Goal: Transaction & Acquisition: Purchase product/service

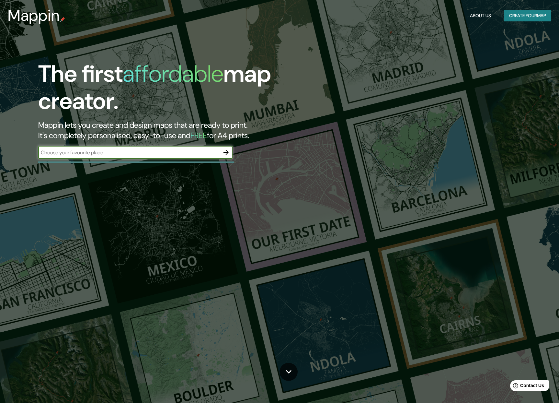
click at [202, 151] on input "text" at bounding box center [128, 152] width 181 height 7
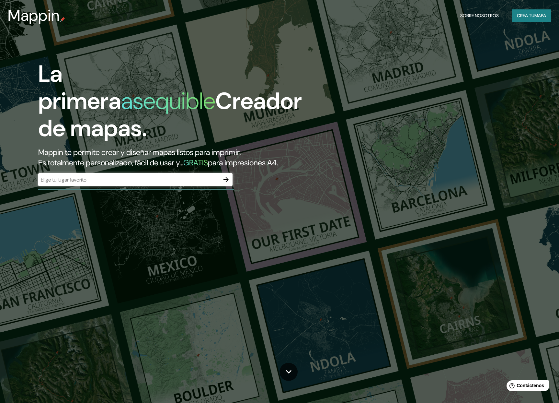
click at [517, 19] on font "Crea tu" at bounding box center [525, 15] width 17 height 8
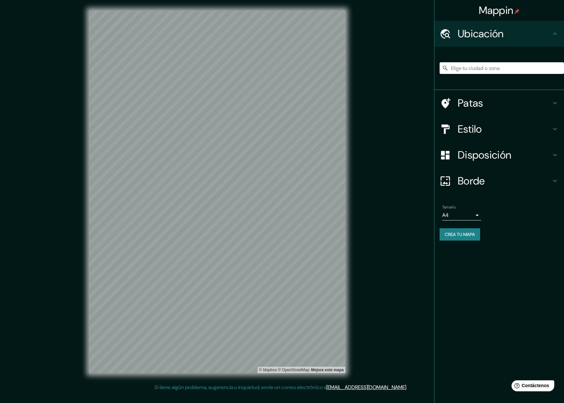
click at [493, 70] on input "Elige tu ciudad o zona" at bounding box center [502, 68] width 124 height 12
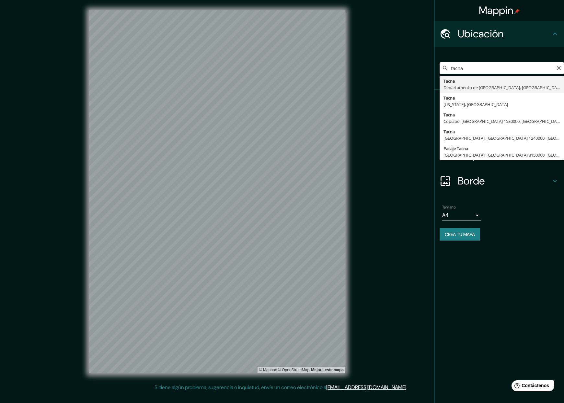
type input "[GEOGRAPHIC_DATA], [GEOGRAPHIC_DATA], [GEOGRAPHIC_DATA]"
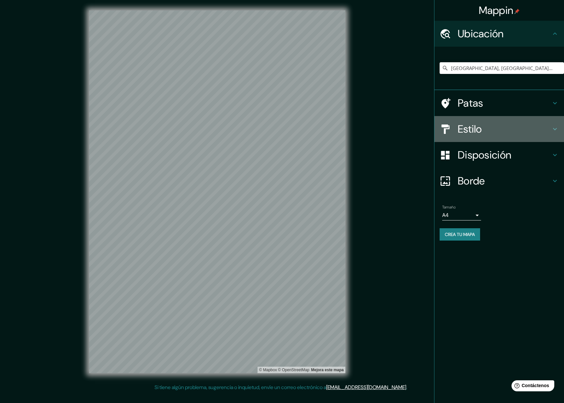
click at [453, 134] on div at bounding box center [449, 128] width 18 height 11
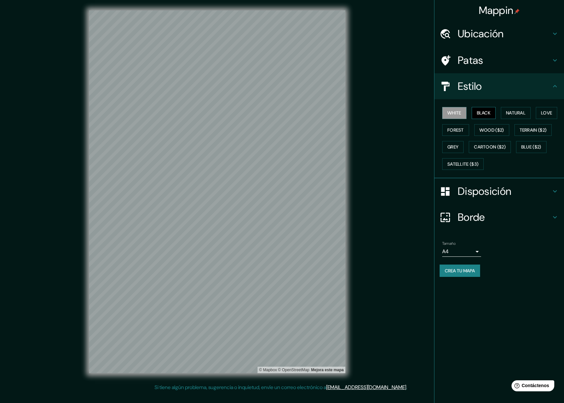
click at [487, 116] on button "Black" at bounding box center [484, 113] width 24 height 12
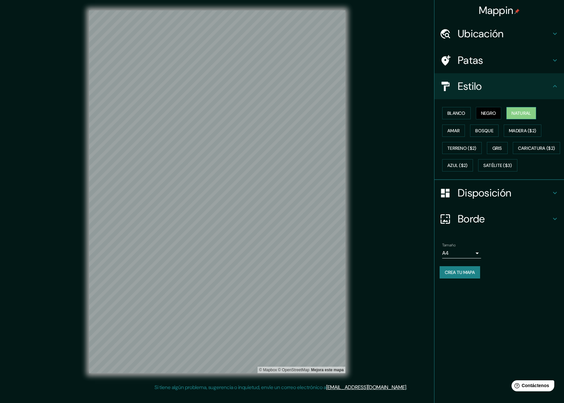
click at [524, 113] on font "Natural" at bounding box center [521, 113] width 19 height 6
click at [459, 131] on font "Amar" at bounding box center [453, 131] width 12 height 6
click at [520, 114] on font "Natural" at bounding box center [521, 113] width 19 height 6
click at [484, 118] on button "Negro" at bounding box center [489, 113] width 26 height 12
click at [464, 113] on font "Blanco" at bounding box center [456, 113] width 18 height 6
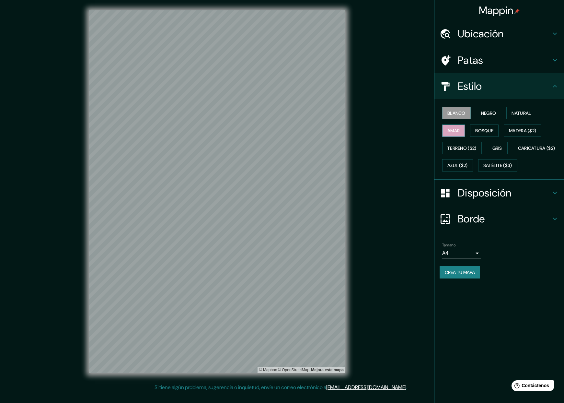
click at [456, 133] on font "Amar" at bounding box center [453, 130] width 12 height 8
click at [482, 128] on font "Bosque" at bounding box center [484, 131] width 18 height 6
click at [526, 129] on font "Madera ($2)" at bounding box center [522, 131] width 27 height 6
click at [499, 148] on font "Gris" at bounding box center [497, 148] width 10 height 6
click at [472, 148] on font "Terreno ($2)" at bounding box center [461, 148] width 29 height 6
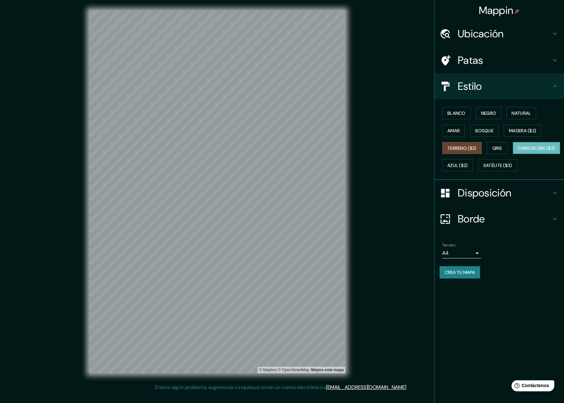
click at [518, 151] on font "Caricatura ($2)" at bounding box center [536, 148] width 37 height 6
click at [468, 163] on font "Azul ($2)" at bounding box center [457, 166] width 20 height 6
click at [483, 168] on font "Satélite ($3)" at bounding box center [497, 166] width 29 height 6
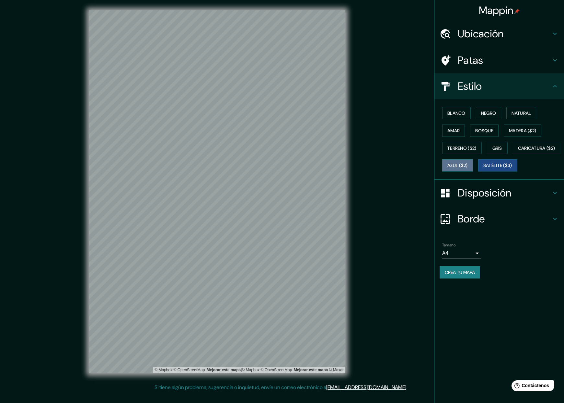
click at [468, 166] on font "Azul ($2)" at bounding box center [457, 166] width 20 height 6
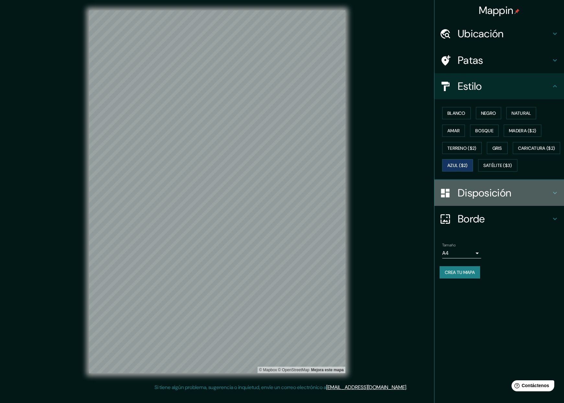
click at [483, 200] on font "Disposición" at bounding box center [484, 193] width 53 height 14
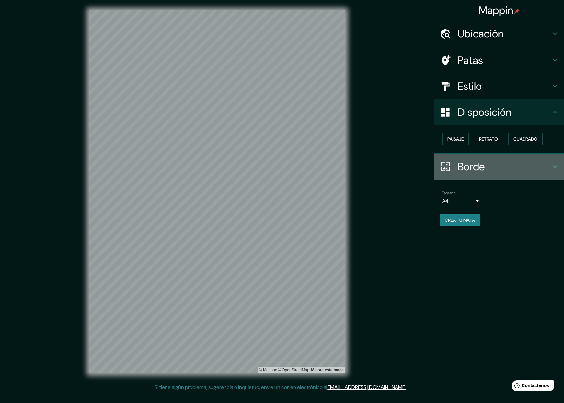
click at [490, 170] on h4 "Borde" at bounding box center [504, 166] width 93 height 13
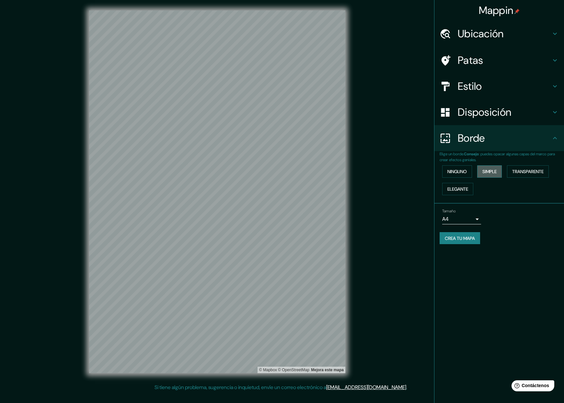
click at [490, 171] on font "Simple" at bounding box center [489, 171] width 14 height 6
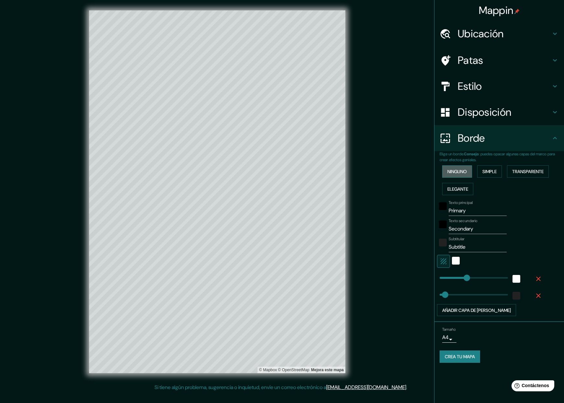
click at [452, 172] on font "Ninguno" at bounding box center [456, 171] width 19 height 6
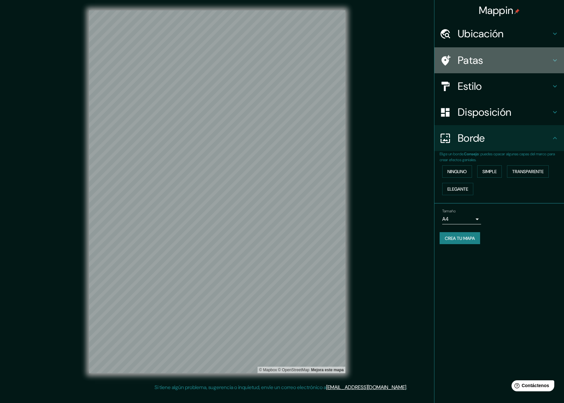
click at [503, 55] on h4 "Patas" at bounding box center [504, 60] width 93 height 13
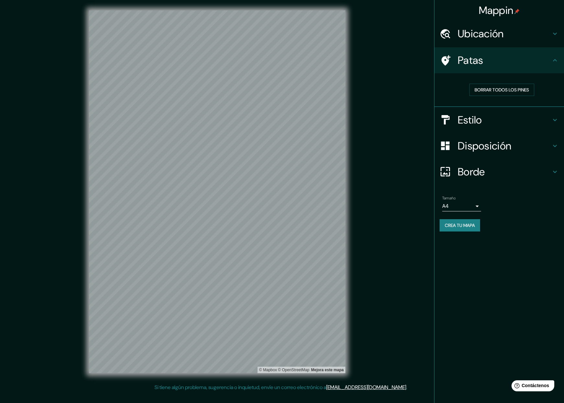
click at [505, 33] on h4 "Ubicación" at bounding box center [504, 33] width 93 height 13
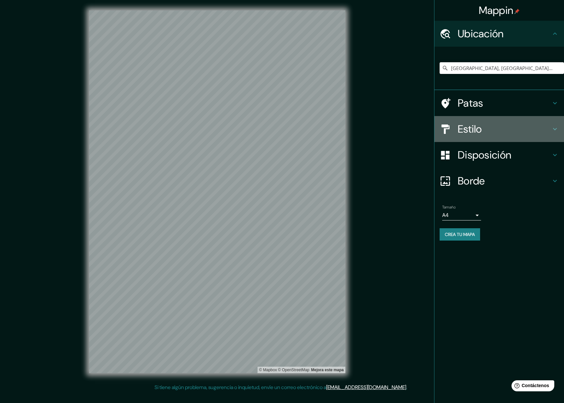
click at [494, 124] on h4 "Estilo" at bounding box center [504, 128] width 93 height 13
